Goal: Task Accomplishment & Management: Manage account settings

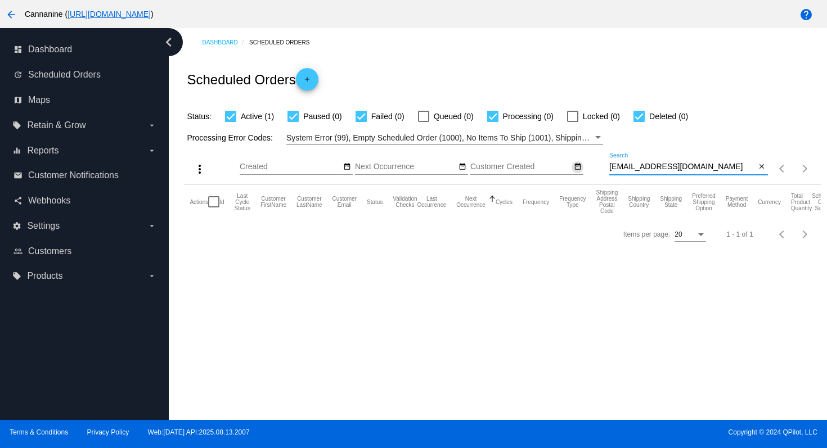
drag, startPoint x: 706, startPoint y: 168, endPoint x: 573, endPoint y: 170, distance: 132.7
click at [573, 170] on div "more_vert Aug Jan Feb Mar [DATE]" at bounding box center [502, 165] width 636 height 40
paste input "[EMAIL_ADDRESS]"
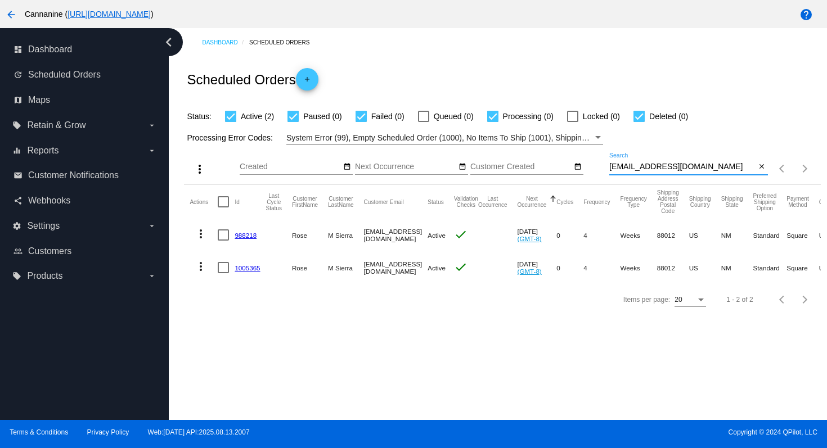
type input "[EMAIL_ADDRESS][DOMAIN_NAME]"
click at [201, 239] on mat-icon "more_vert" at bounding box center [200, 233] width 13 height 13
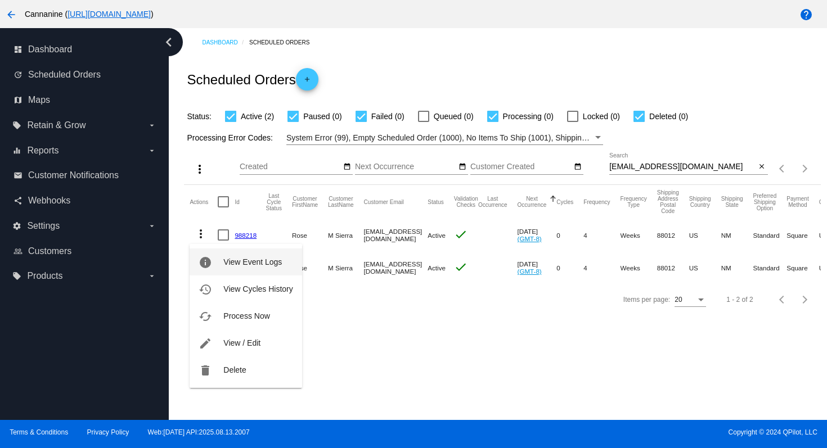
click at [234, 272] on button "info View Event Logs" at bounding box center [245, 262] width 112 height 27
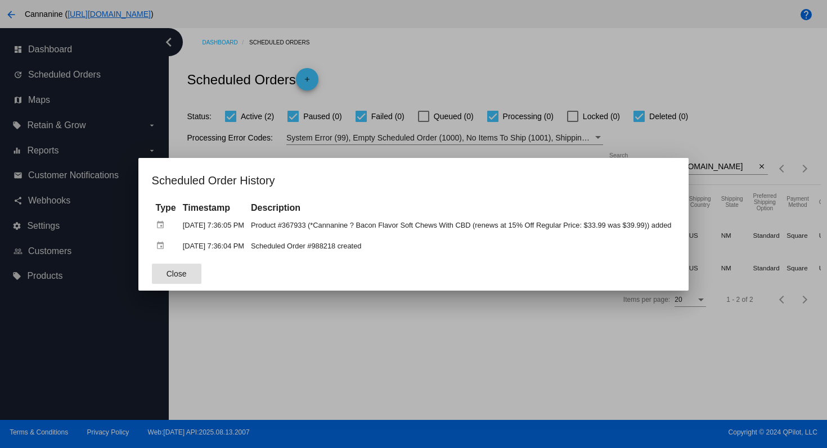
click at [170, 273] on span "Close" at bounding box center [176, 273] width 20 height 9
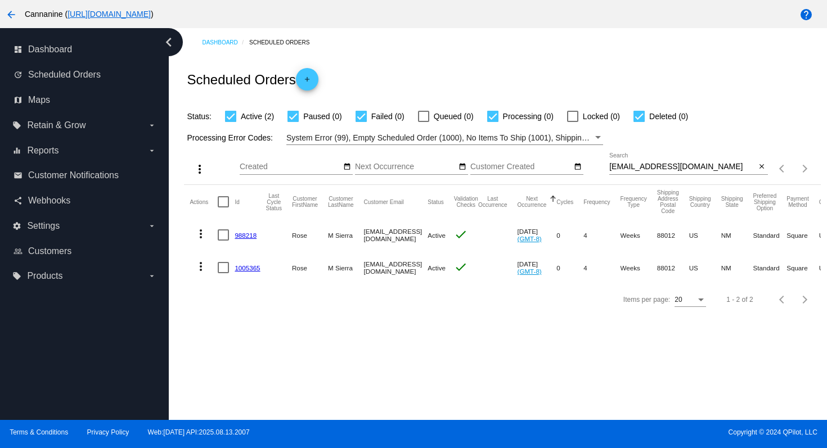
click at [199, 269] on mat-icon "more_vert" at bounding box center [200, 266] width 13 height 13
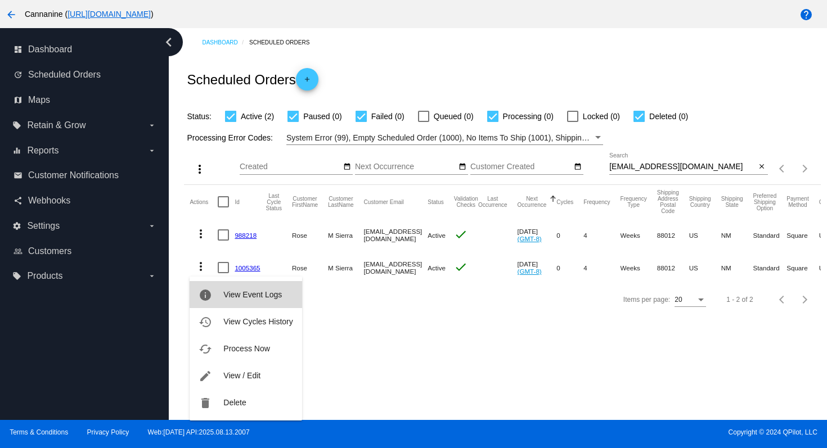
click at [236, 292] on span "View Event Logs" at bounding box center [252, 294] width 58 height 9
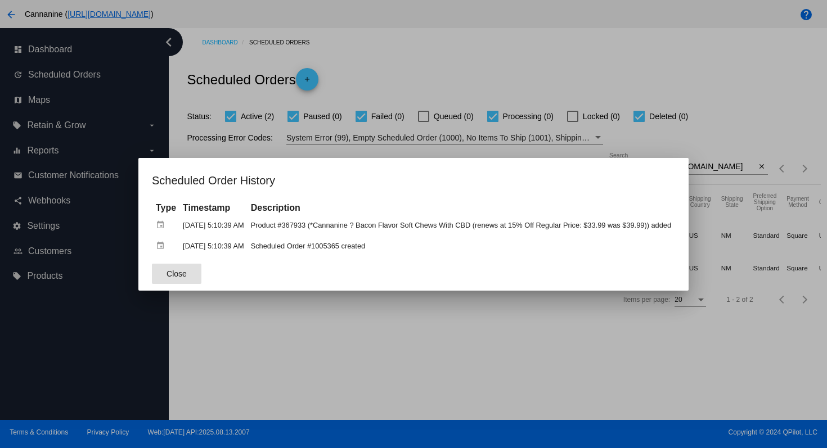
click at [166, 278] on span "Close" at bounding box center [176, 273] width 20 height 9
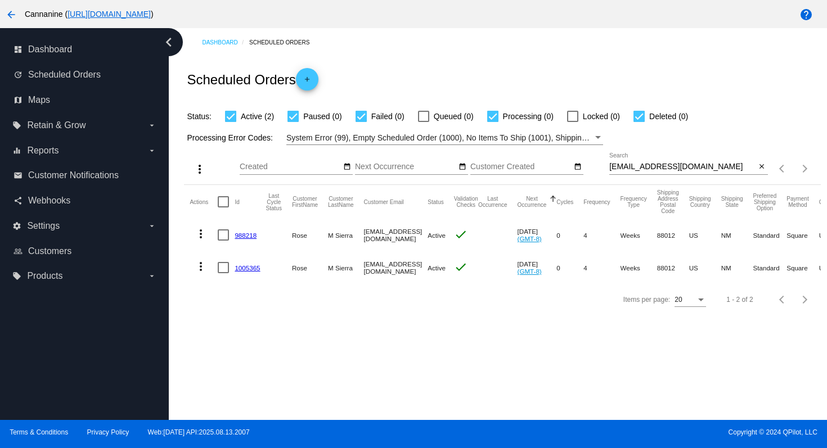
click at [204, 237] on mat-icon "more_vert" at bounding box center [200, 233] width 13 height 13
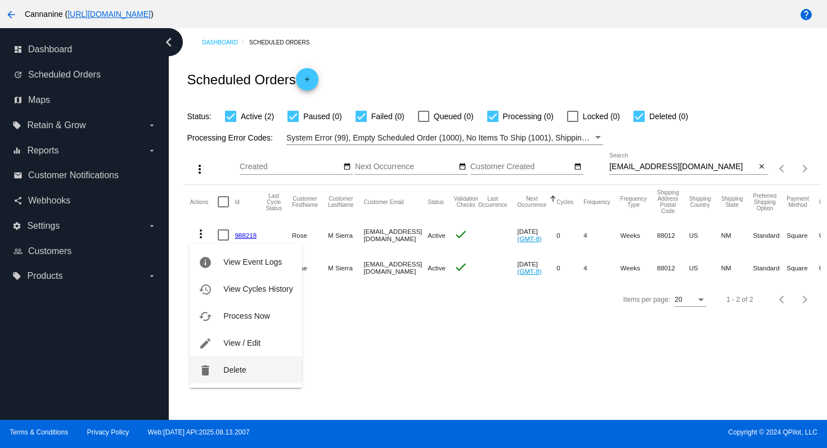
click at [230, 376] on button "delete Delete" at bounding box center [245, 369] width 112 height 27
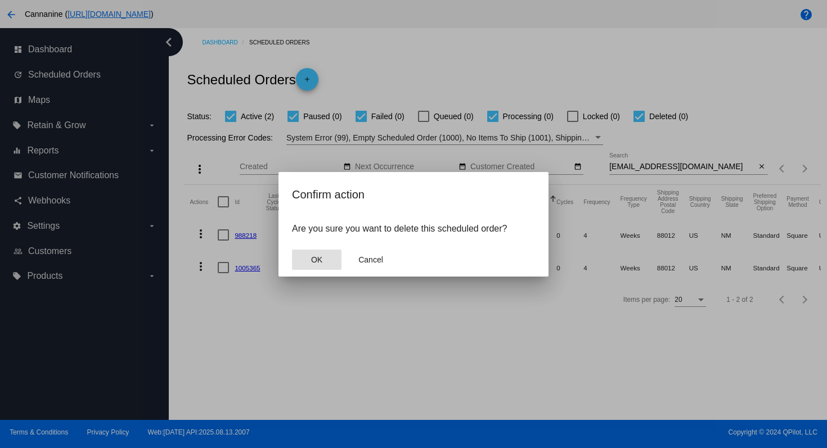
click at [333, 257] on button "OK" at bounding box center [316, 260] width 49 height 20
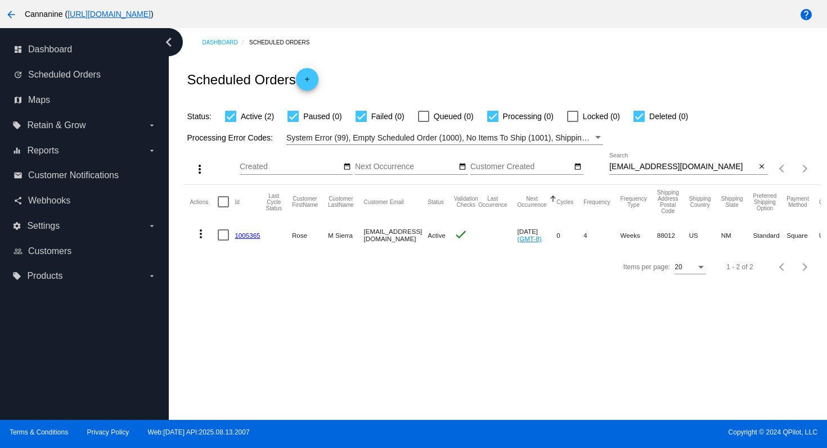
click at [201, 237] on mat-icon "more_vert" at bounding box center [200, 233] width 13 height 13
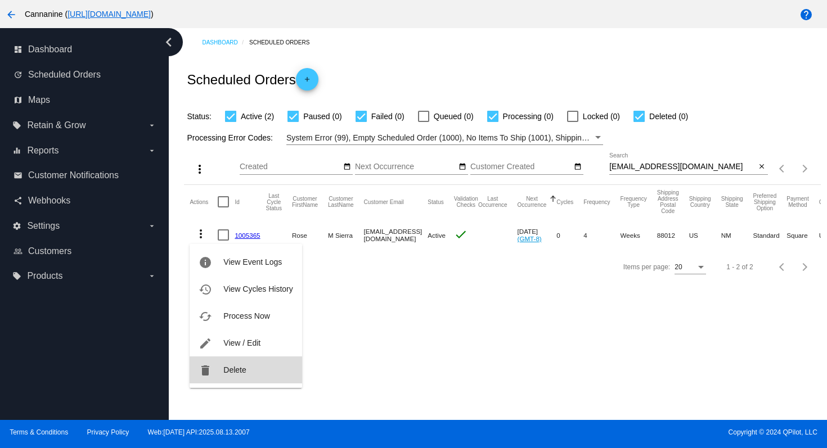
click at [223, 370] on span "Delete" at bounding box center [234, 369] width 22 height 9
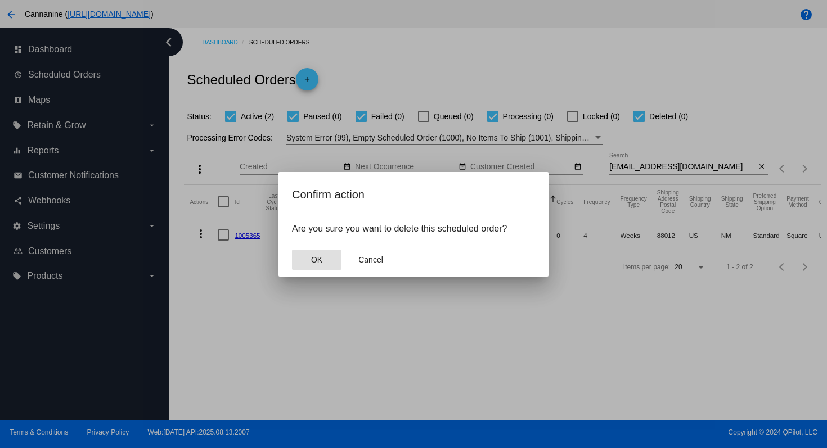
click at [309, 259] on button "OK" at bounding box center [316, 260] width 49 height 20
